Goal: Information Seeking & Learning: Learn about a topic

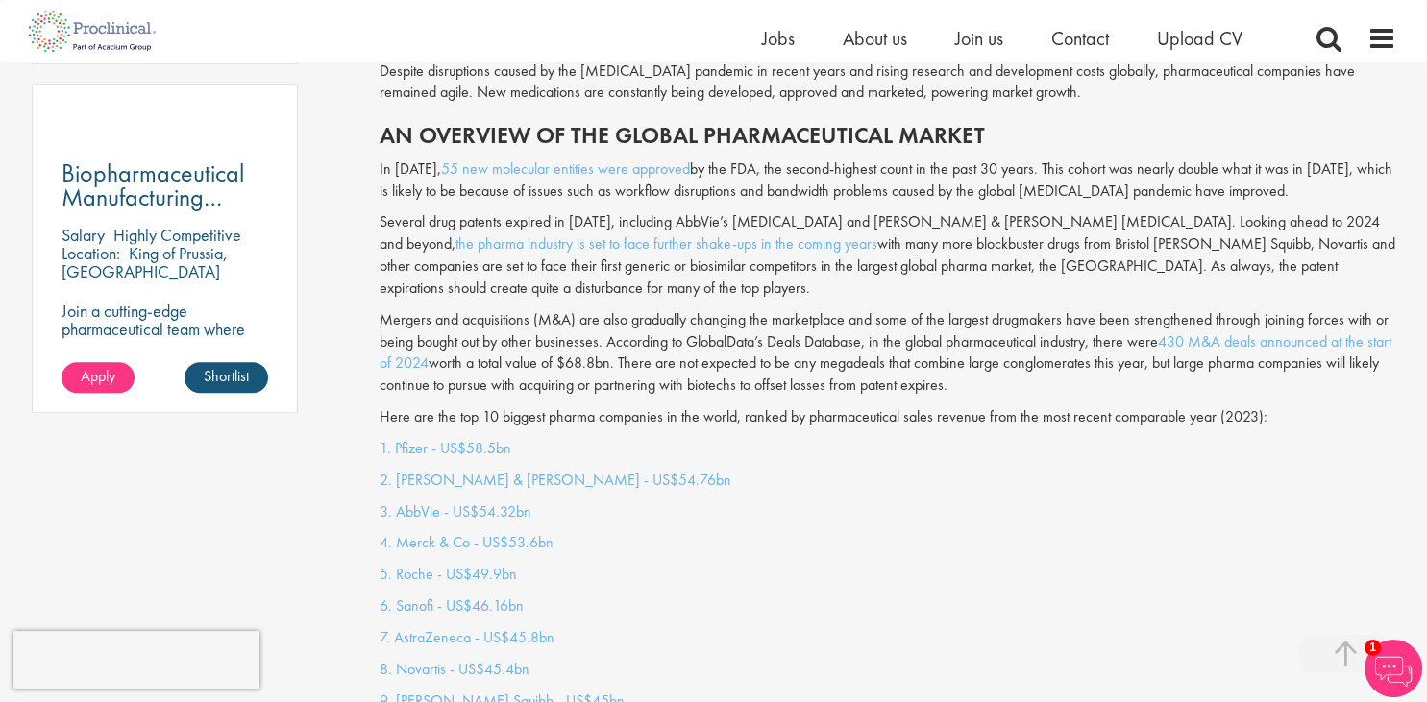
scroll to position [1522, 0]
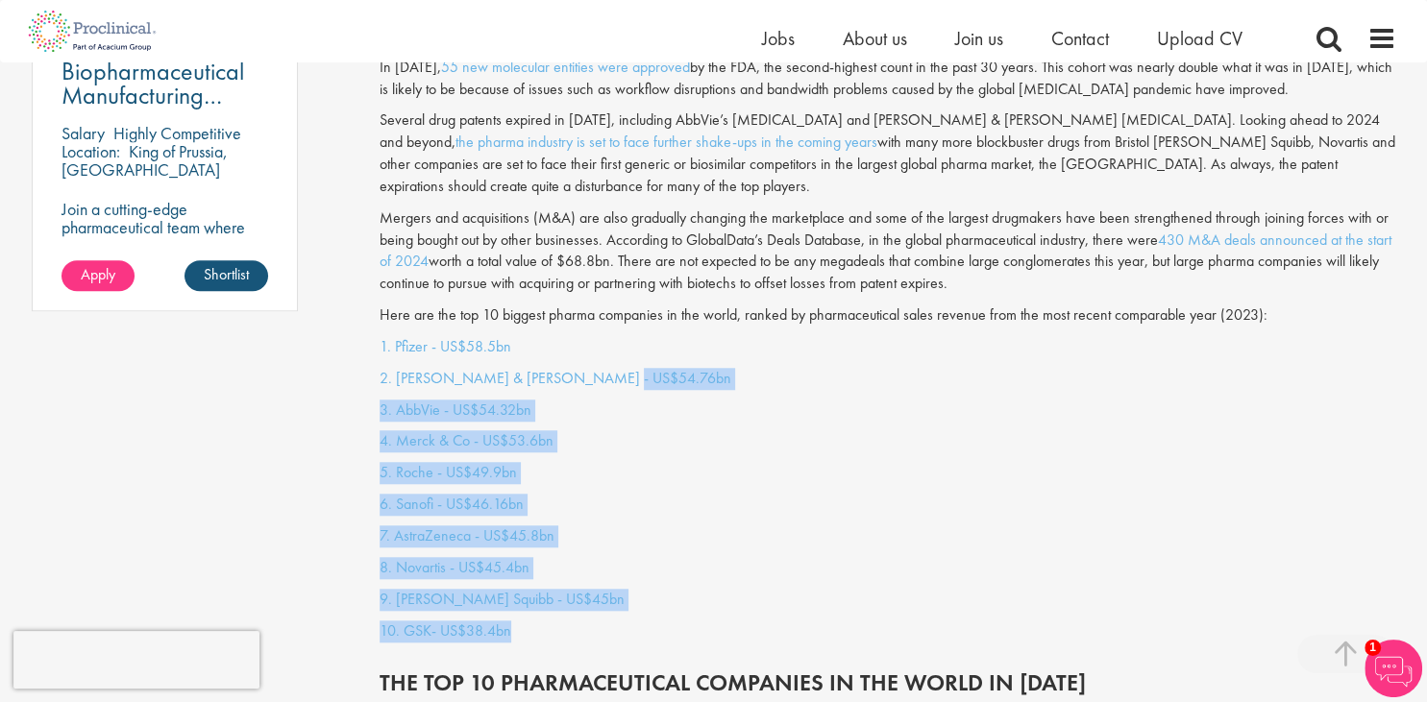
drag, startPoint x: 605, startPoint y: 364, endPoint x: 557, endPoint y: 608, distance: 248.7
click at [557, 608] on div "1. Pfizer - US$58.5bn 2. [PERSON_NAME] & [PERSON_NAME] - US$54.76bn 3. AbbVie -…" at bounding box center [887, 493] width 1045 height 315
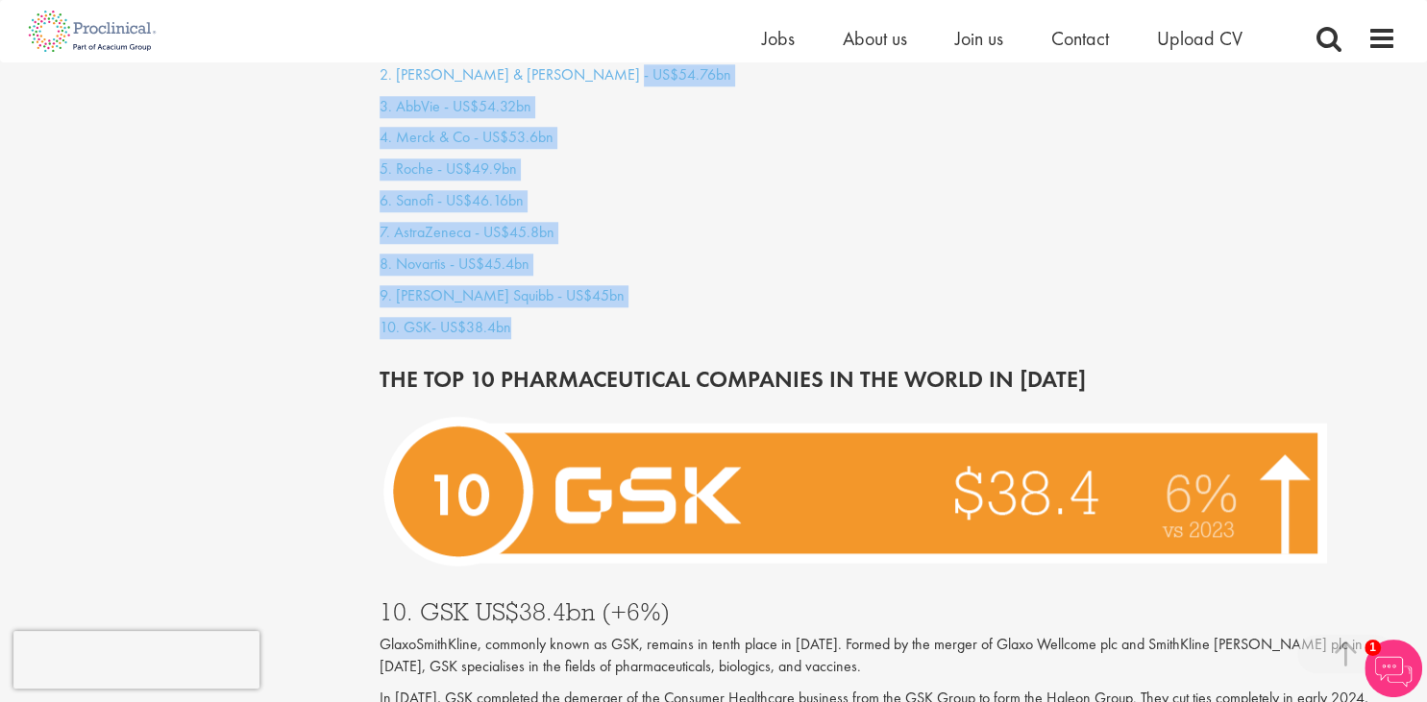
scroll to position [2130, 0]
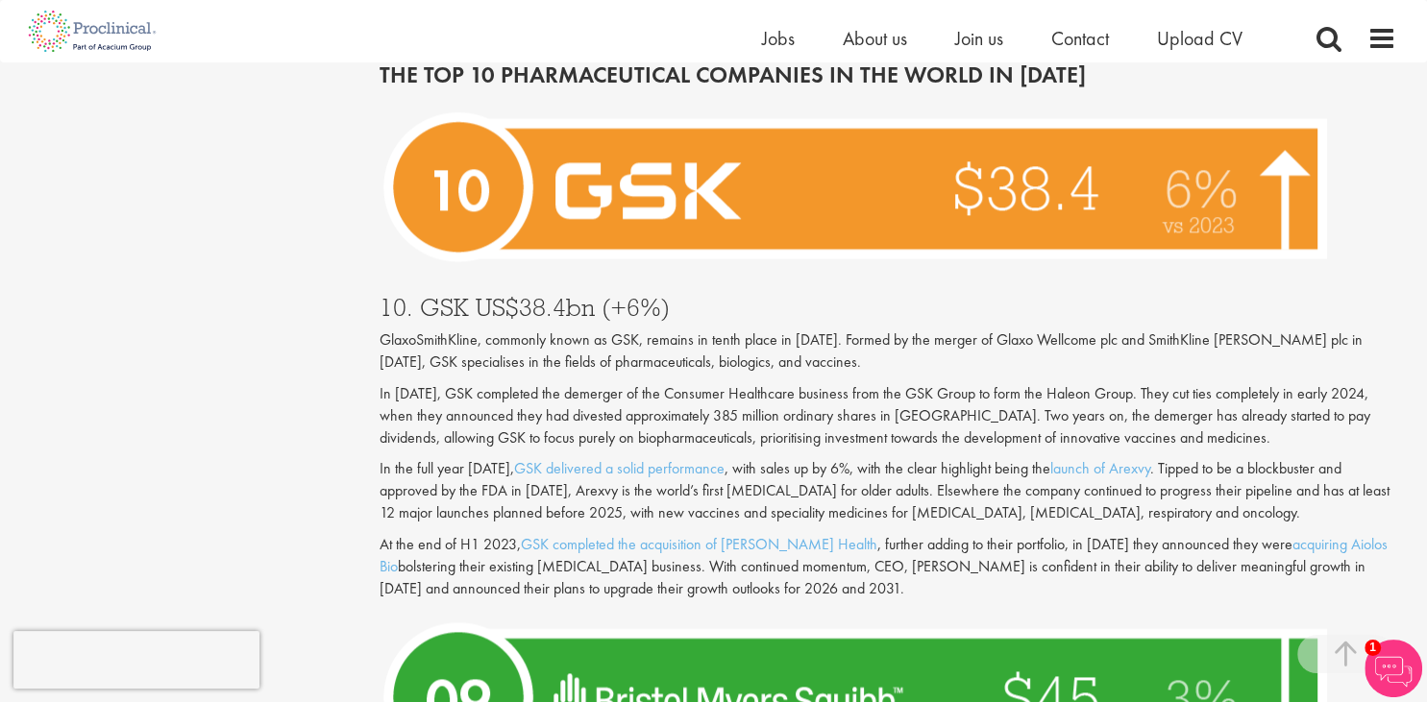
click at [478, 359] on div "GlaxoSmithKline, commonly known as GSK, remains in tenth place in [DATE]. Forme…" at bounding box center [887, 465] width 1016 height 270
click at [473, 383] on p "In [DATE], GSK completed the demerger of the Consumer Healthcare business from …" at bounding box center [887, 416] width 1016 height 66
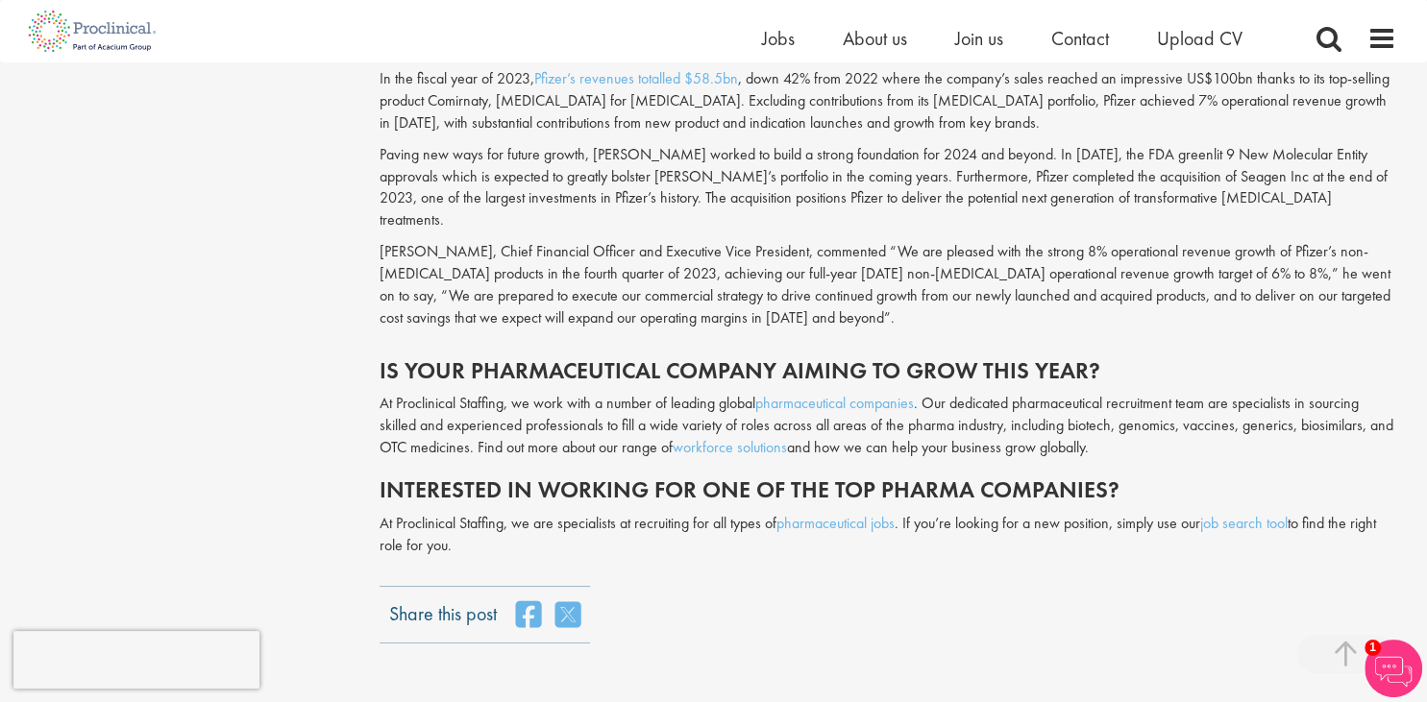
scroll to position [6695, 0]
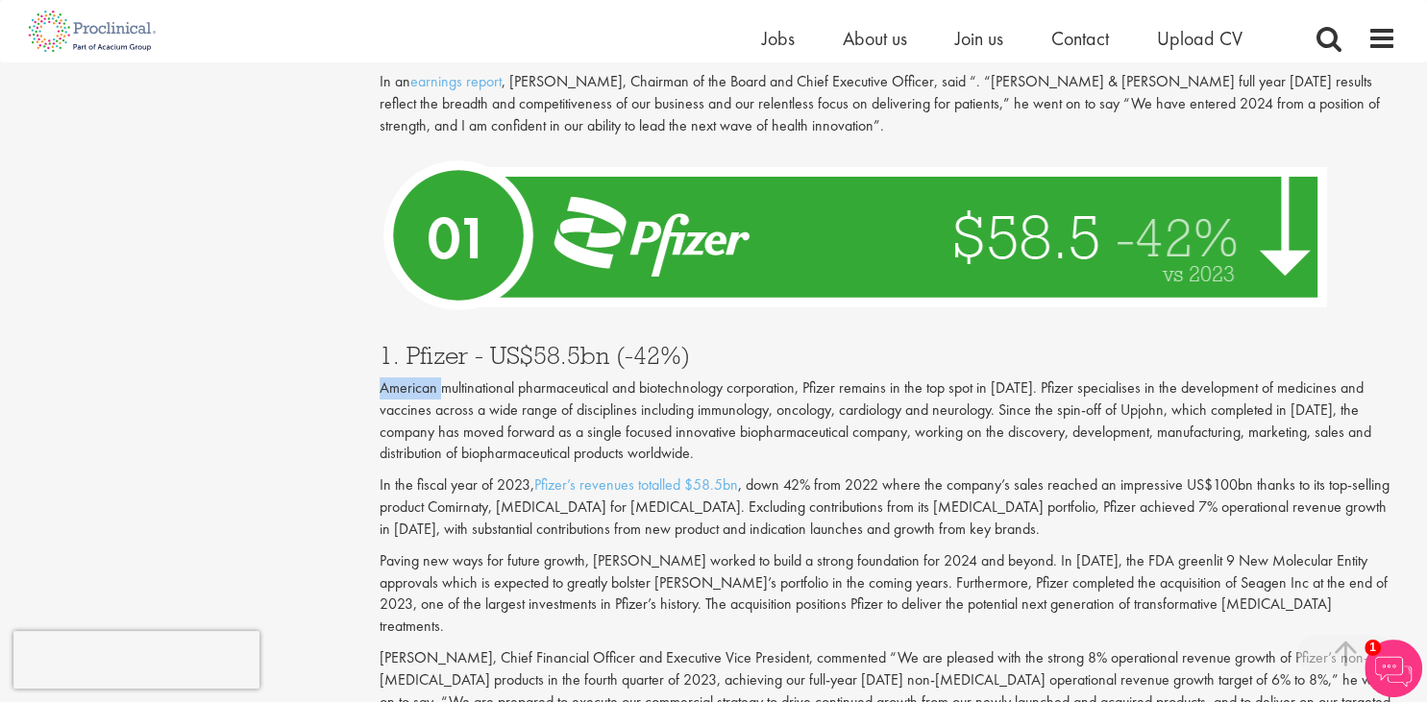
drag, startPoint x: 440, startPoint y: 295, endPoint x: 892, endPoint y: 270, distance: 453.2
click at [892, 324] on div "1. Pfizer - US$58.5bn (-42%) American multinational pharmaceutical and biotechn…" at bounding box center [887, 535] width 1045 height 422
click at [824, 324] on div "1. Pfizer - US$58.5bn (-42%) American multinational pharmaceutical and biotechn…" at bounding box center [887, 535] width 1045 height 422
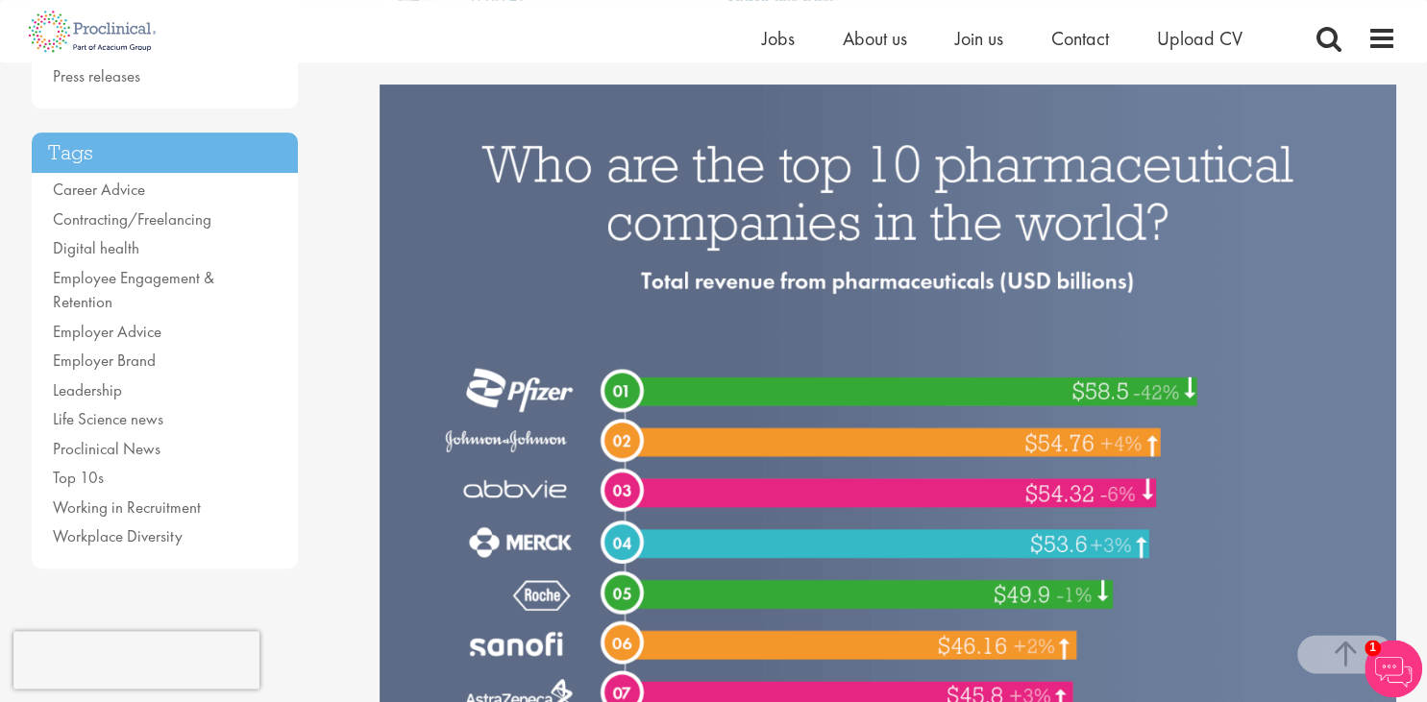
scroll to position [304, 0]
